Goal: Use online tool/utility: Use online tool/utility

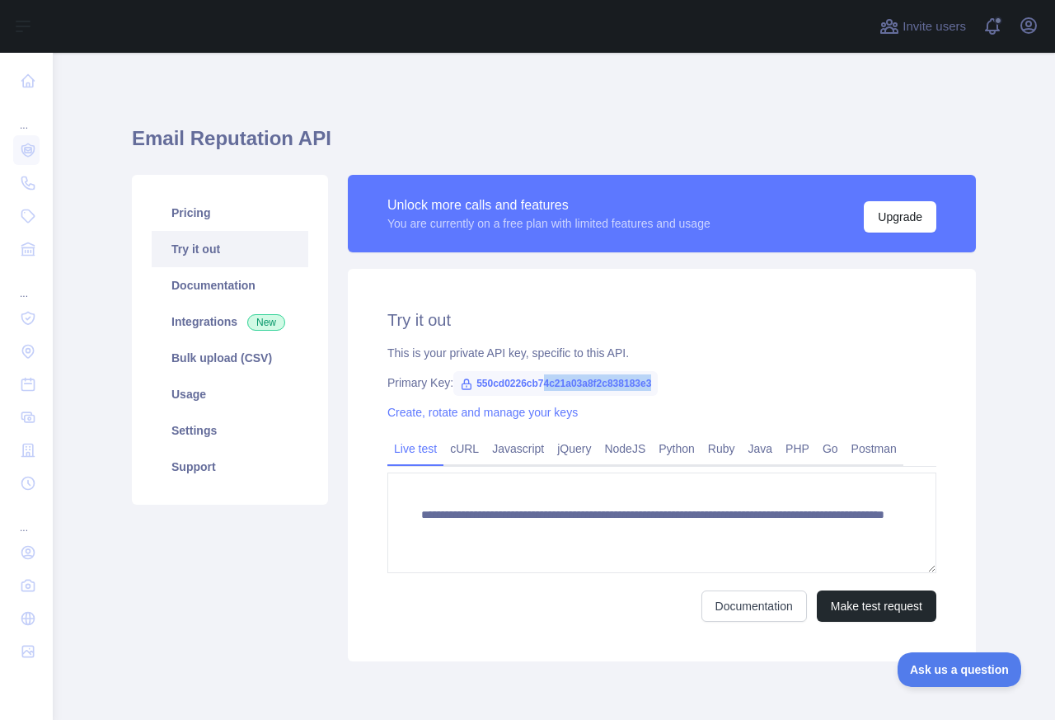
drag, startPoint x: 641, startPoint y: 378, endPoint x: 535, endPoint y: 378, distance: 106.4
click at [535, 378] on span "550cd0226cb74c21a03a8f2c838183e3" at bounding box center [555, 383] width 204 height 25
click at [534, 378] on span "550cd0226cb74c21a03a8f2c838183e3" at bounding box center [555, 383] width 204 height 25
click at [474, 388] on span "550cd0226cb74c21a03a8f2c838183e3" at bounding box center [555, 383] width 204 height 25
drag, startPoint x: 468, startPoint y: 386, endPoint x: 683, endPoint y: 381, distance: 214.4
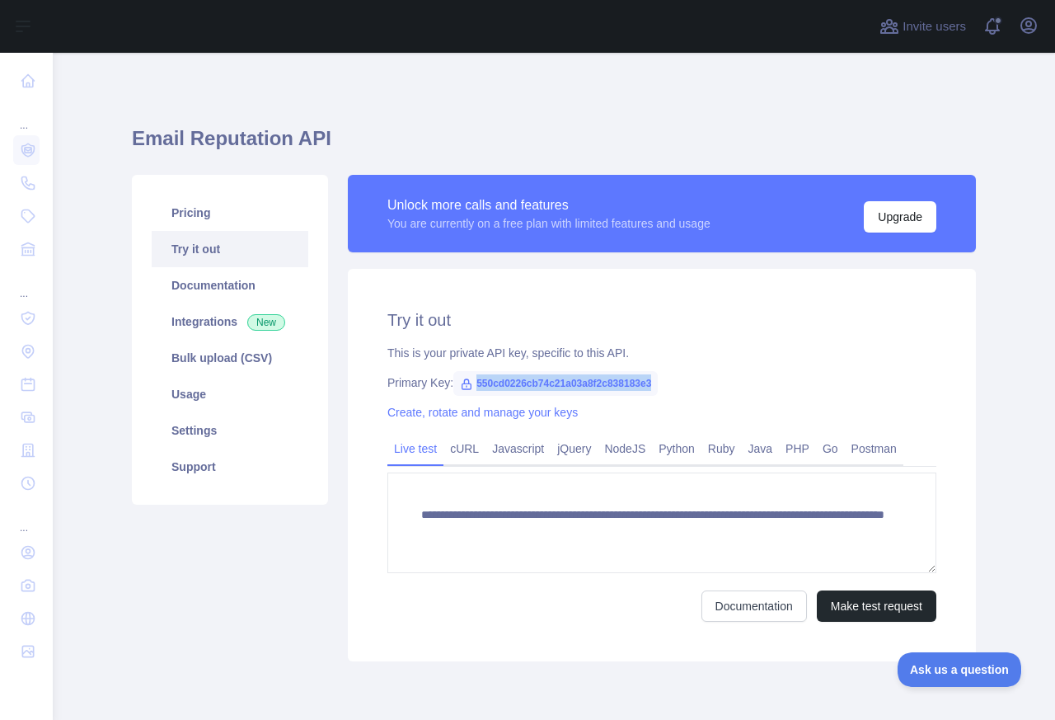
click at [679, 385] on div "Primary Key: 550cd0226cb74c21a03a8f2c838183e3" at bounding box center [661, 382] width 549 height 16
copy span "550cd0226cb74c21a03a8f2c838183e3"
click at [495, 382] on span "550cd0226cb74c21a03a8f2c838183e3" at bounding box center [555, 383] width 204 height 25
drag, startPoint x: 468, startPoint y: 381, endPoint x: 662, endPoint y: 379, distance: 193.7
click at [662, 379] on div "Primary Key: 550cd0226cb74c21a03a8f2c838183e3" at bounding box center [661, 382] width 549 height 16
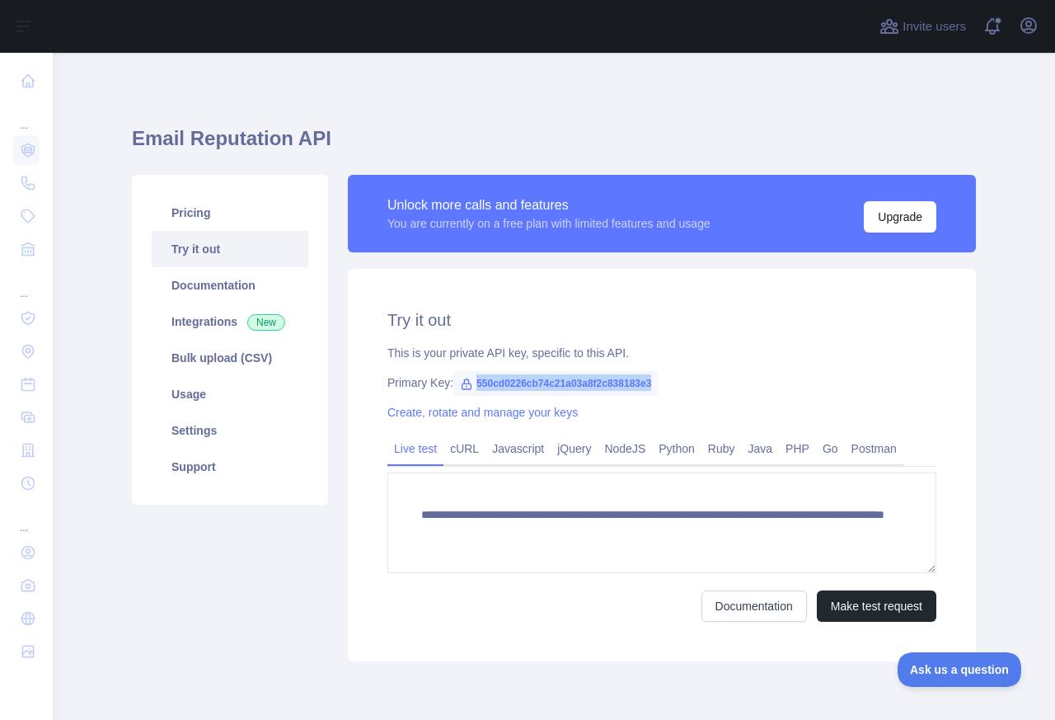
copy span "550cd0226cb74c21a03a8f2c838183e3"
